Goal: Information Seeking & Learning: Learn about a topic

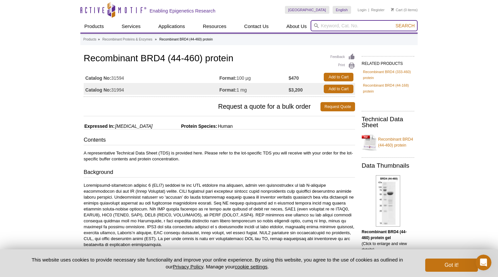
click at [323, 25] on input "search" at bounding box center [363, 25] width 107 height 11
type input "brd4"
click at [405, 26] on button "Search" at bounding box center [404, 26] width 23 height 6
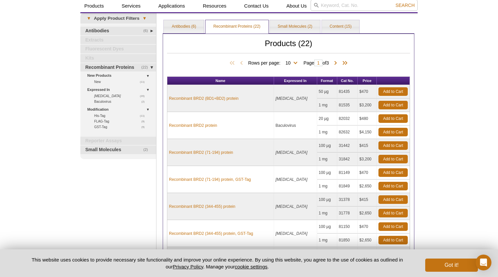
scroll to position [31, 0]
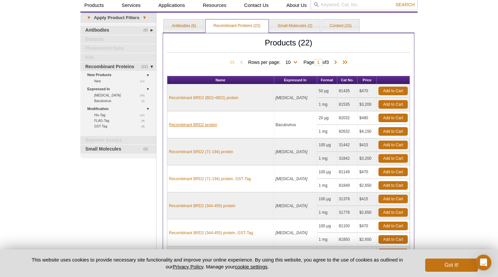
click at [206, 124] on link "Recombinant BRD2 protein" at bounding box center [193, 125] width 48 height 6
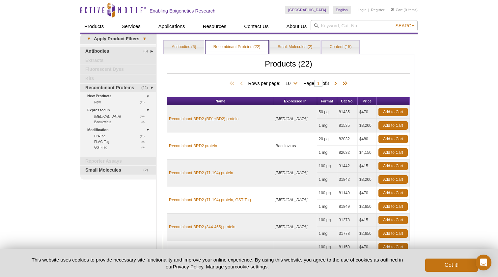
scroll to position [0, 0]
click at [334, 23] on input "search" at bounding box center [363, 25] width 107 height 11
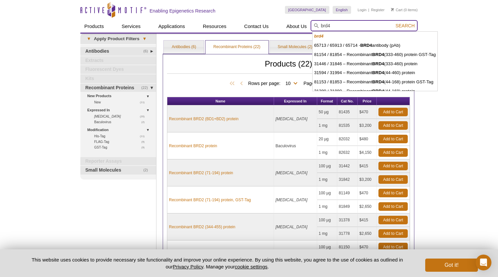
type input "brd4"
click at [405, 26] on button "Search" at bounding box center [404, 26] width 23 height 6
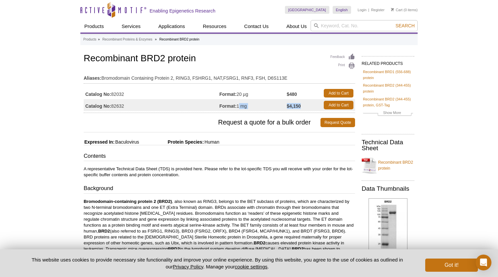
drag, startPoint x: 238, startPoint y: 104, endPoint x: 305, endPoint y: 105, distance: 66.9
click at [305, 105] on tr "Catalog No: 82632 Format: 1 mg $4,150 Add to Cart" at bounding box center [219, 105] width 271 height 12
copy tr "1 mg $4,150"
click at [275, 169] on p "A representative Technical Data Sheet (TDS) is provided here. Please refer to t…" at bounding box center [219, 172] width 271 height 12
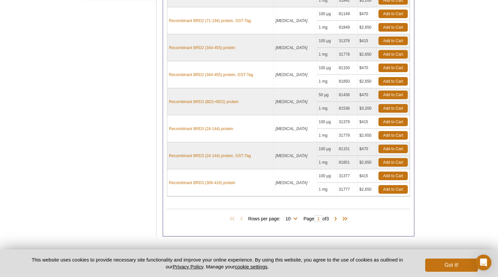
scroll to position [191, 0]
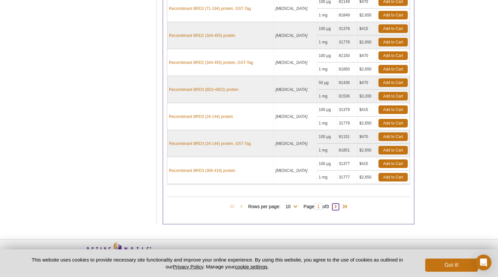
click at [337, 206] on span at bounding box center [335, 206] width 7 height 7
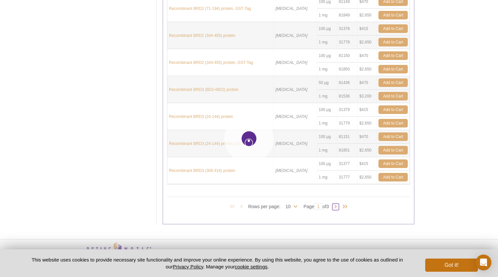
type input "2"
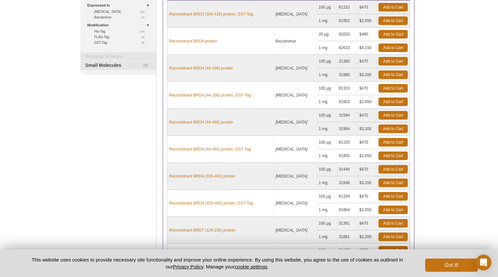
scroll to position [105, 0]
drag, startPoint x: 313, startPoint y: 48, endPoint x: 374, endPoint y: 46, distance: 60.9
click at [374, 46] on tr "1 mg 82633 $4,150 Add to Cart" at bounding box center [288, 47] width 242 height 13
copy tr "1 mg 82633 $4,150"
click at [209, 41] on link "Recombinant BRD4 protein" at bounding box center [193, 41] width 48 height 6
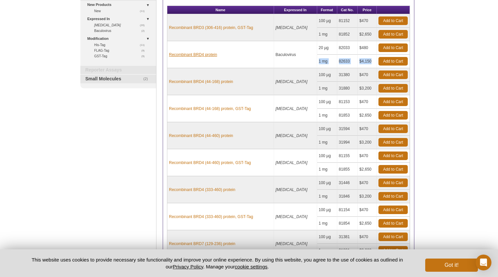
scroll to position [92, 0]
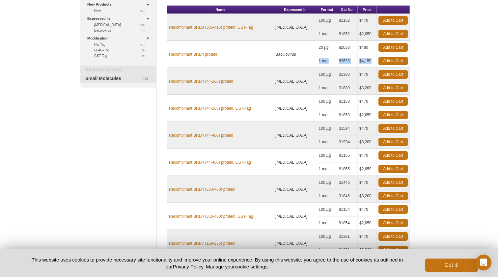
click at [210, 134] on link "Recombinant BRD4 (44-460) protein" at bounding box center [201, 135] width 64 height 6
click at [209, 134] on link "Recombinant BRD4 (44-460) protein" at bounding box center [201, 135] width 64 height 6
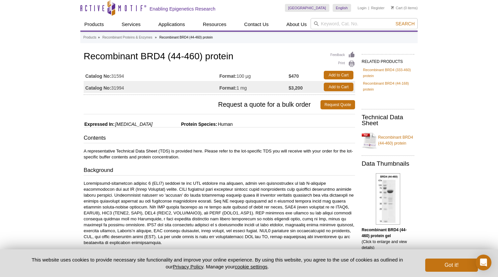
scroll to position [6, 0]
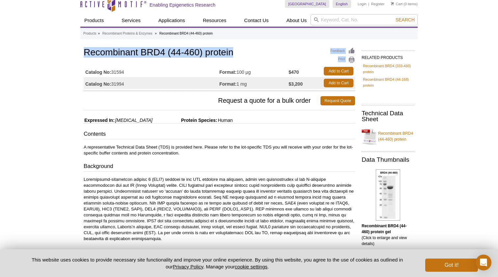
copy div "Feedback Print Recombinant BRD4 (44-460) protein"
drag, startPoint x: 233, startPoint y: 53, endPoint x: 78, endPoint y: 52, distance: 154.4
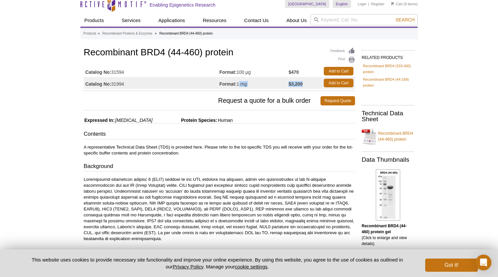
drag, startPoint x: 238, startPoint y: 83, endPoint x: 309, endPoint y: 85, distance: 71.1
click at [309, 85] on tr "Catalog No: 31994 Format: 1 mg $3,200 Add to Cart" at bounding box center [219, 83] width 271 height 12
copy tr "1 mg $3,200"
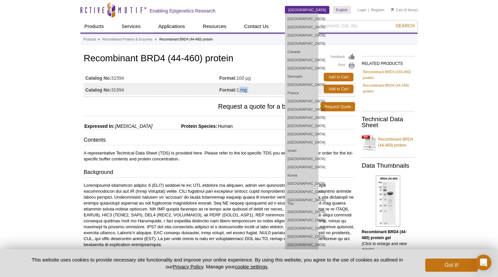
scroll to position [0, 0]
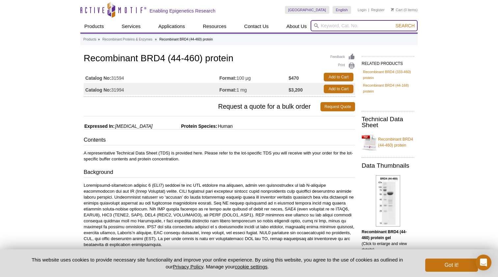
click at [341, 26] on input "search" at bounding box center [363, 25] width 107 height 11
type input "cdk4"
click at [405, 26] on button "Search" at bounding box center [404, 26] width 23 height 6
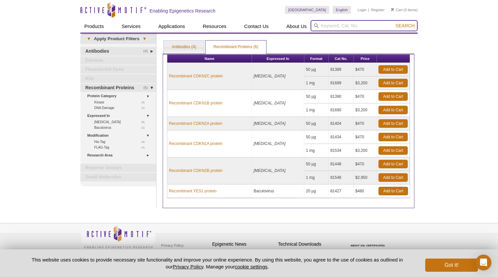
click at [334, 25] on input "search" at bounding box center [363, 25] width 107 height 11
click at [320, 36] on strong "cdk4" at bounding box center [319, 36] width 10 height 5
type input "cdk4"
click at [214, 75] on link "Recombinant CDKN2C protein" at bounding box center [196, 76] width 54 height 6
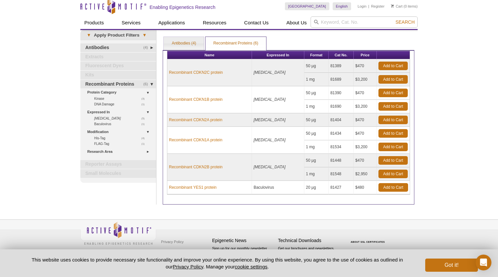
scroll to position [3, 0]
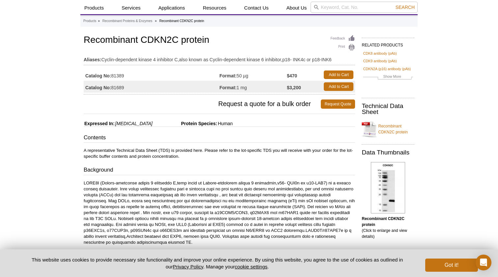
scroll to position [18, 0]
